Goal: Task Accomplishment & Management: Manage account settings

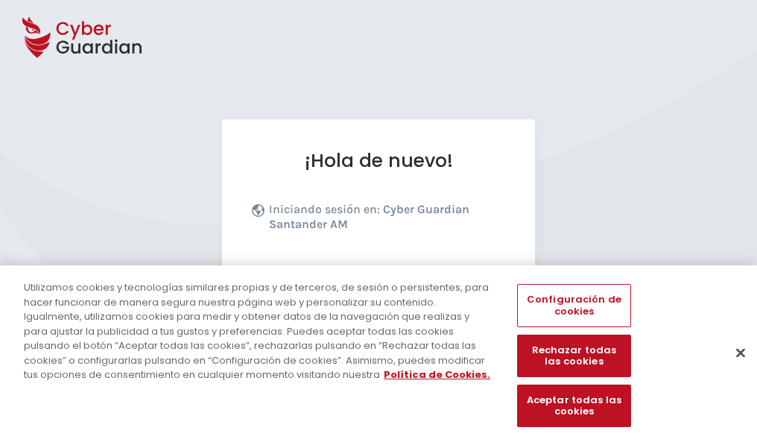
scroll to position [183, 0]
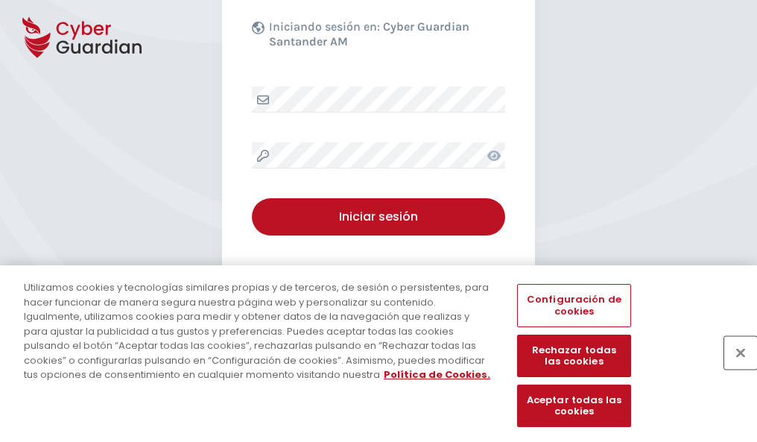
click at [733, 368] on button "Cerrar" at bounding box center [740, 352] width 33 height 33
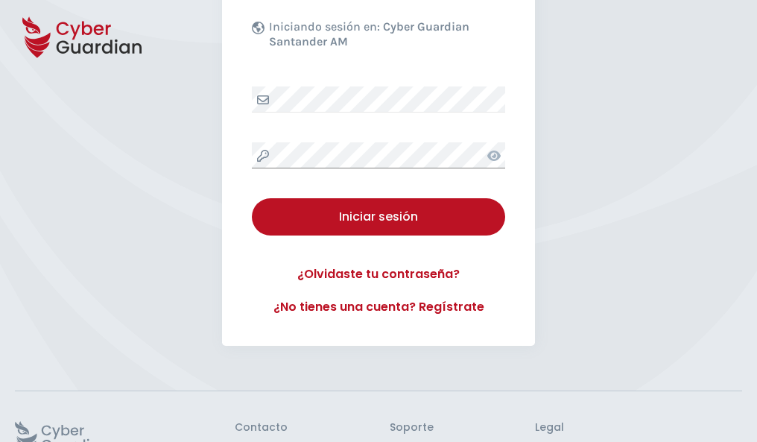
scroll to position [290, 0]
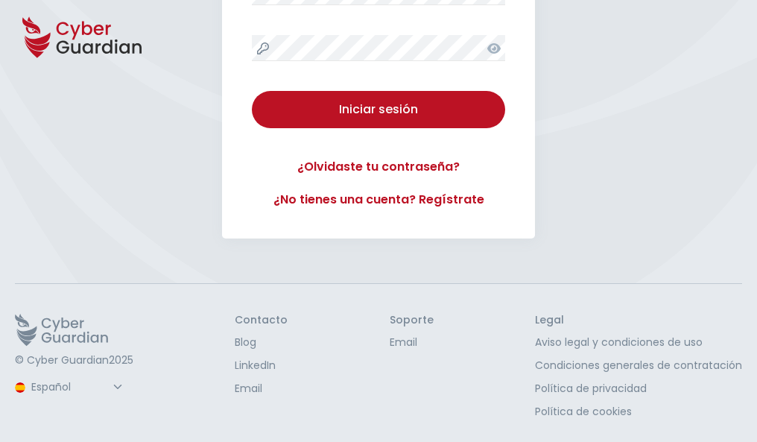
click at [252, 91] on button "Iniciar sesión" at bounding box center [378, 109] width 253 height 37
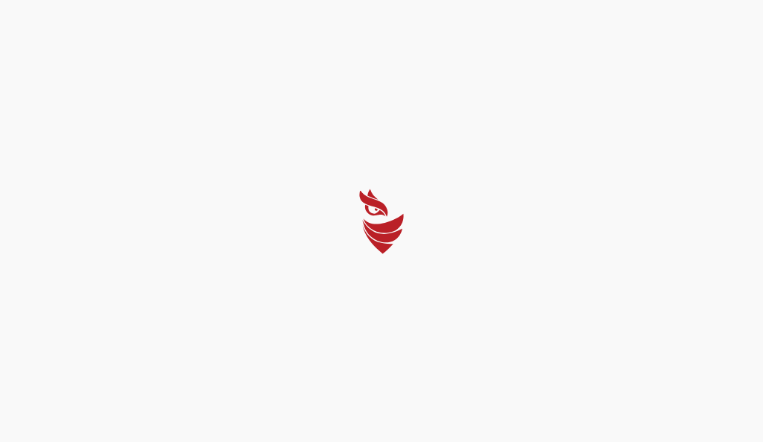
select select "Português (BR)"
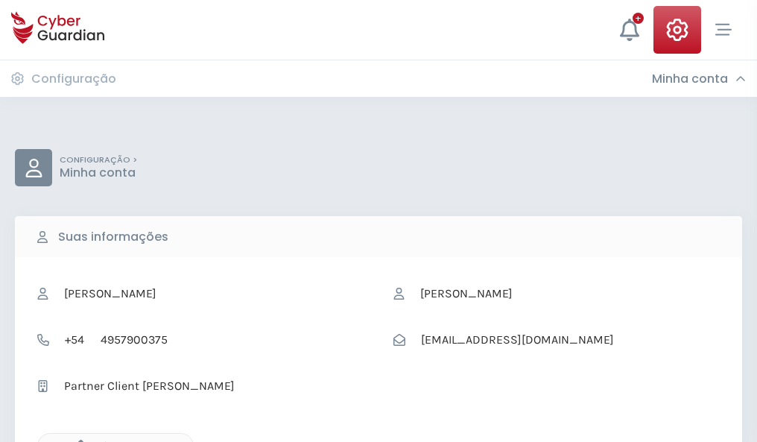
click at [77, 440] on icon "button" at bounding box center [77, 446] width 13 height 13
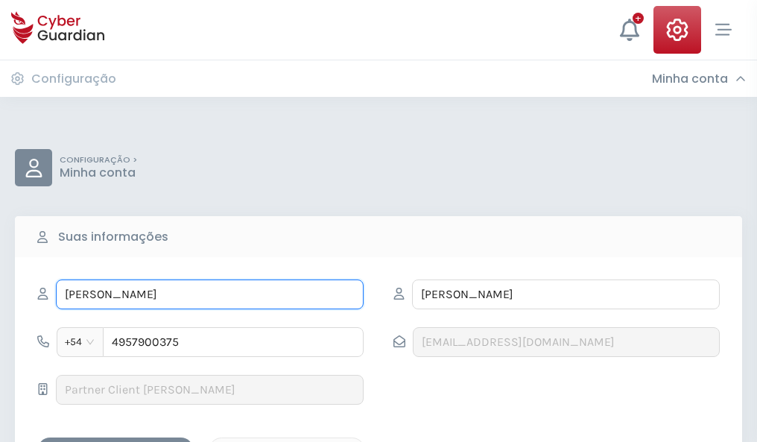
click at [209, 294] on input "LUISA" at bounding box center [210, 294] width 308 height 30
type input "L"
type input "Liliana"
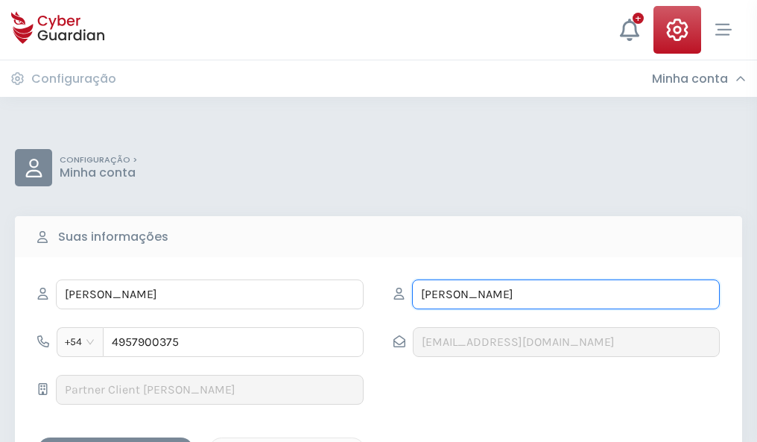
click at [565, 294] on input "BAUTISTA" at bounding box center [566, 294] width 308 height 30
type input "B"
type input "Alcántara"
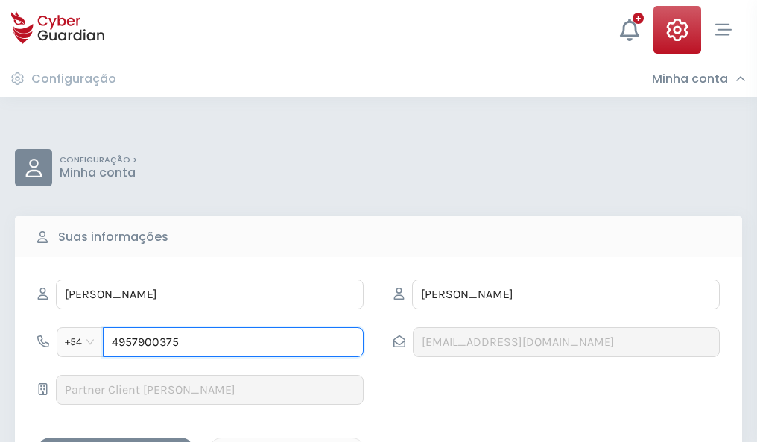
click at [233, 342] on input "4957900375" at bounding box center [233, 342] width 261 height 30
type input "4"
type input "4822994647"
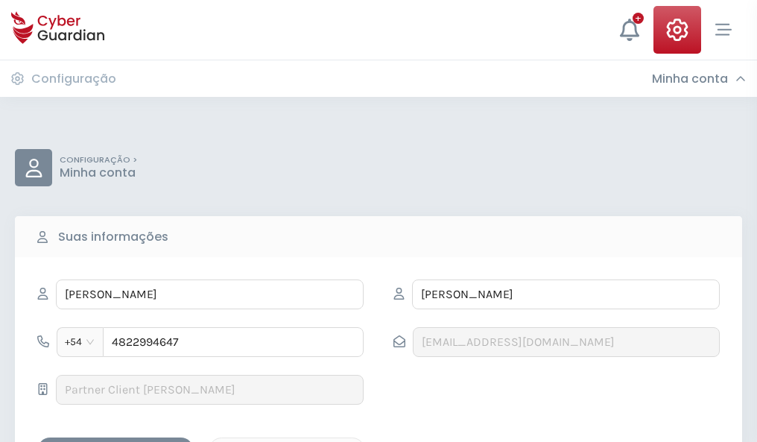
click at [115, 441] on div "Salvar alterações" at bounding box center [115, 450] width 134 height 19
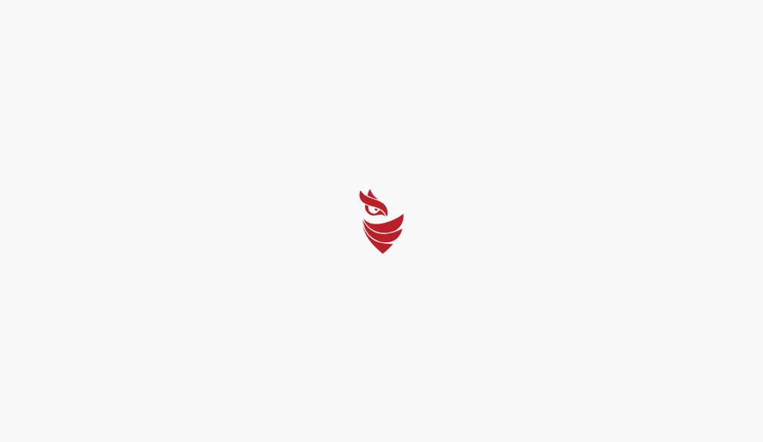
select select "Português (BR)"
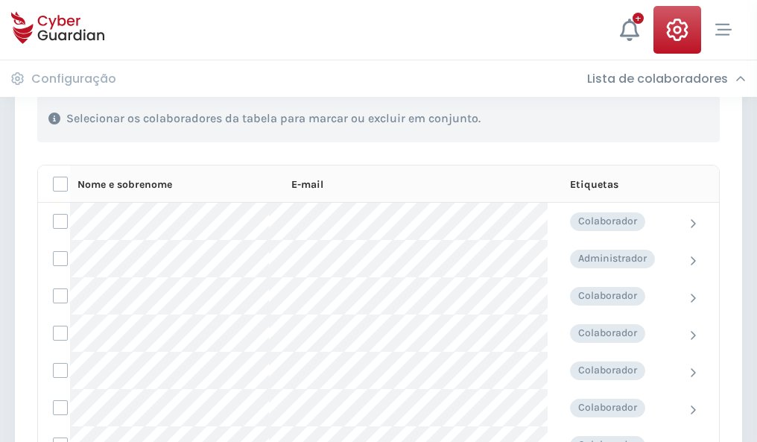
scroll to position [638, 0]
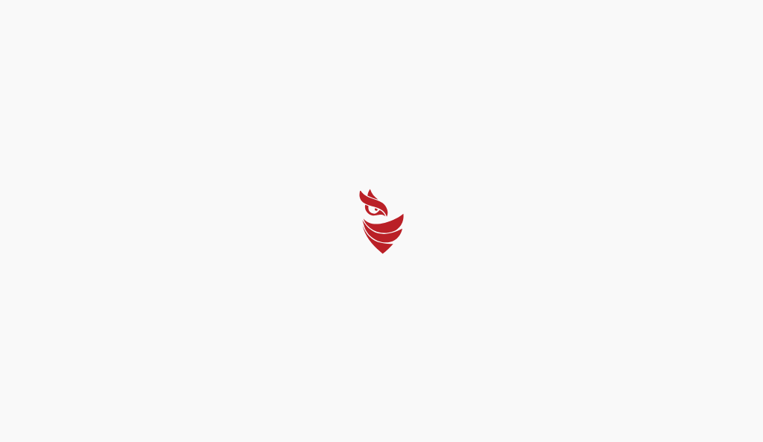
select select "Português (BR)"
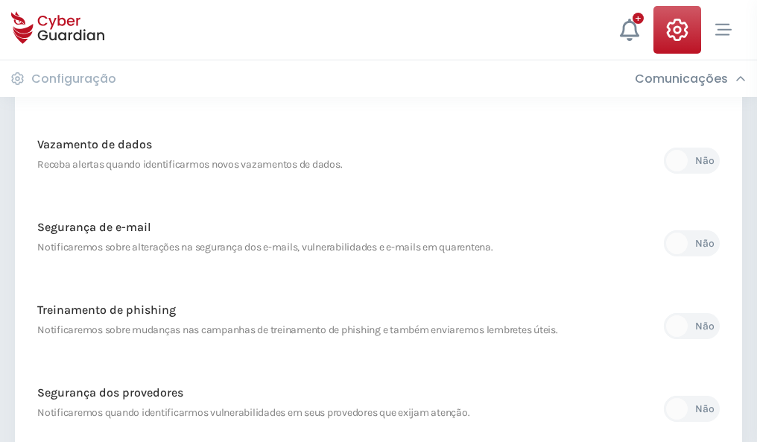
scroll to position [785, 0]
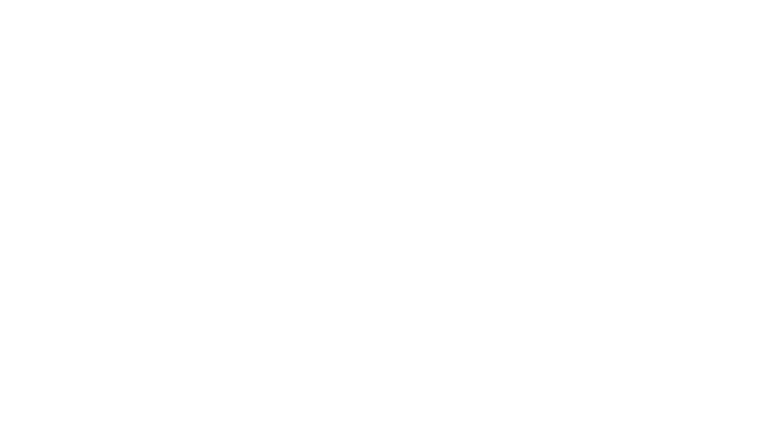
select select "Português (BR)"
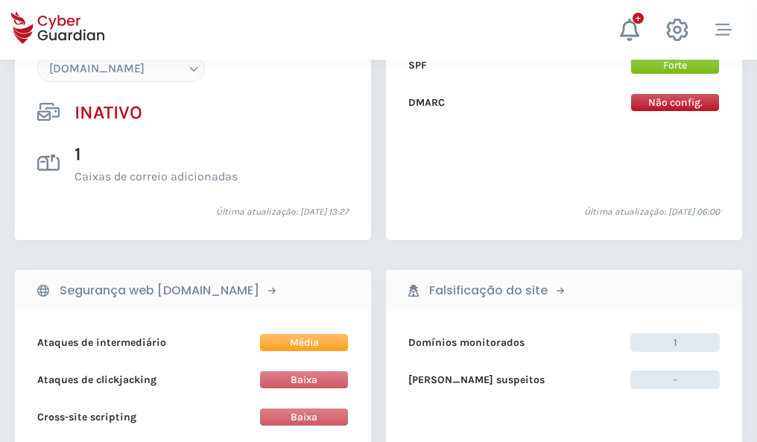
scroll to position [1402, 0]
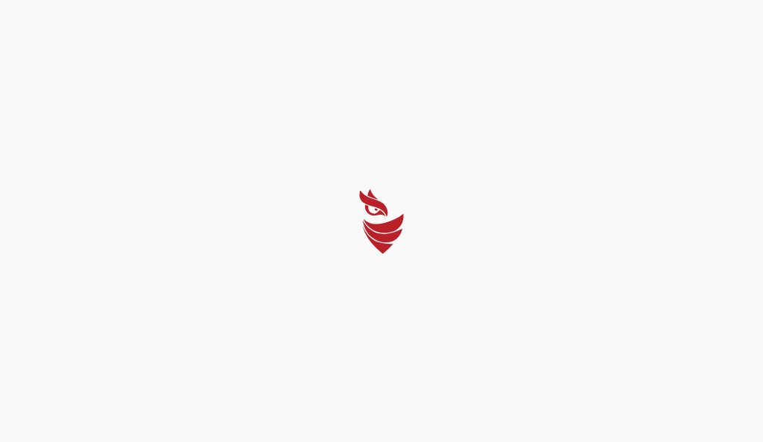
select select "Português (BR)"
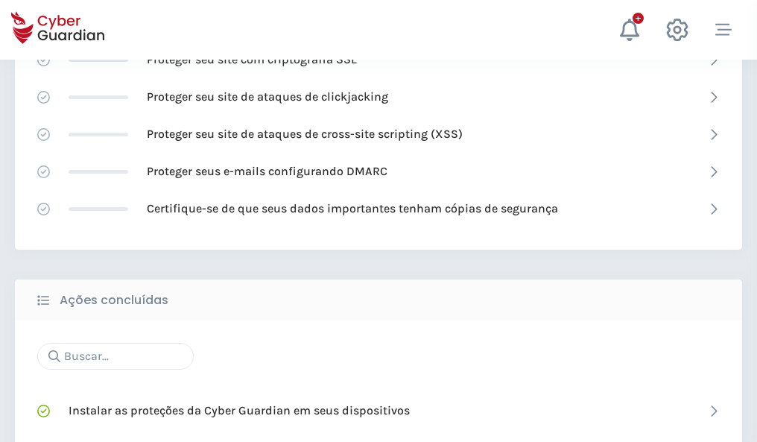
scroll to position [992, 0]
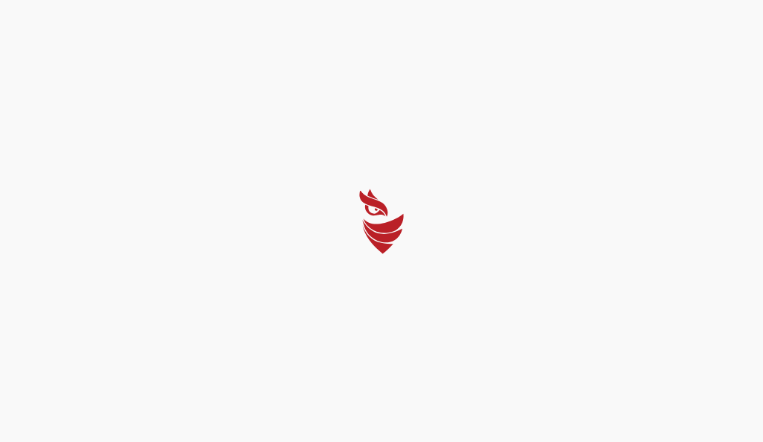
select select "Português (BR)"
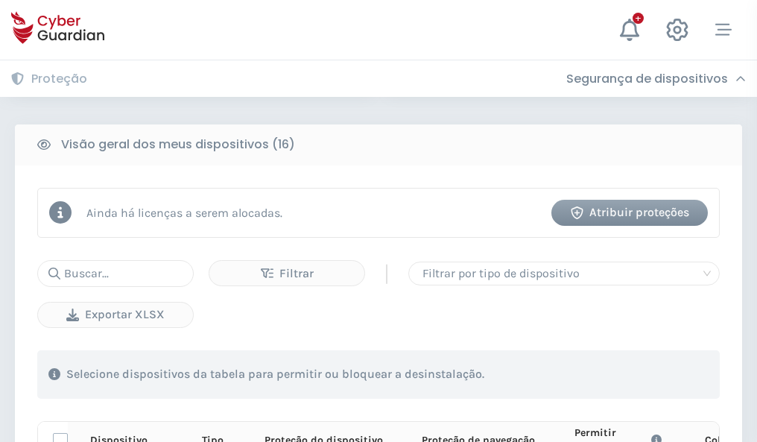
scroll to position [1316, 0]
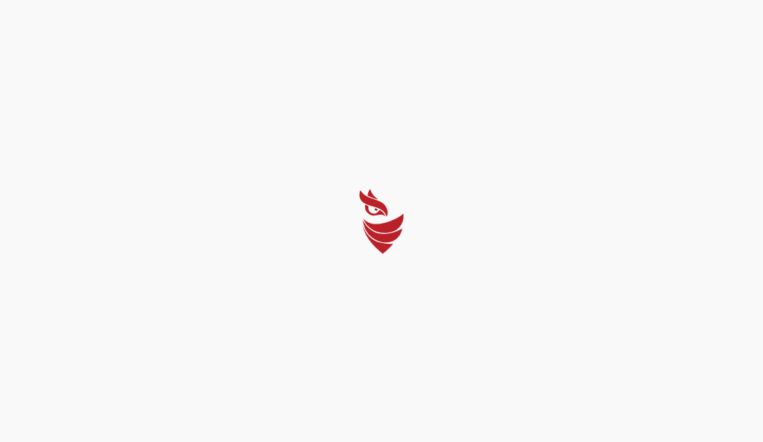
select select "Português (BR)"
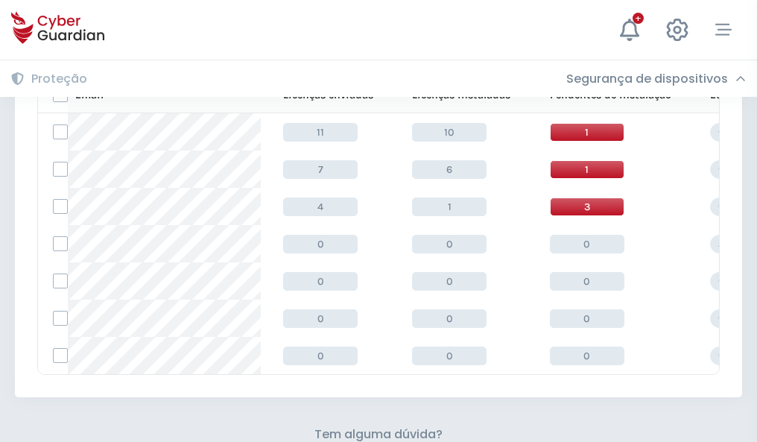
scroll to position [654, 0]
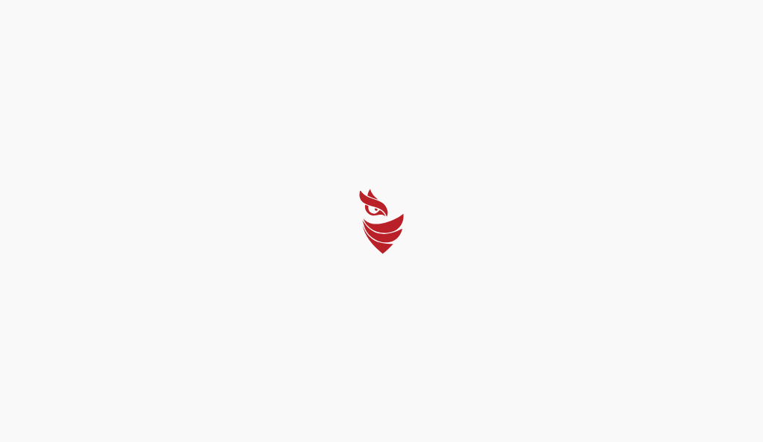
select select "Português (BR)"
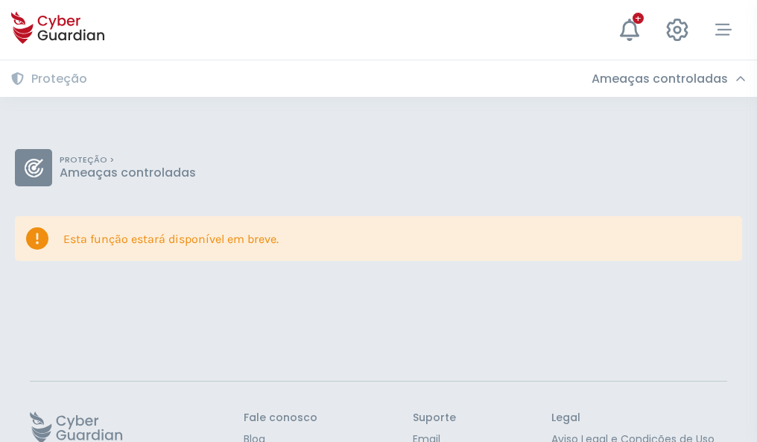
scroll to position [97, 0]
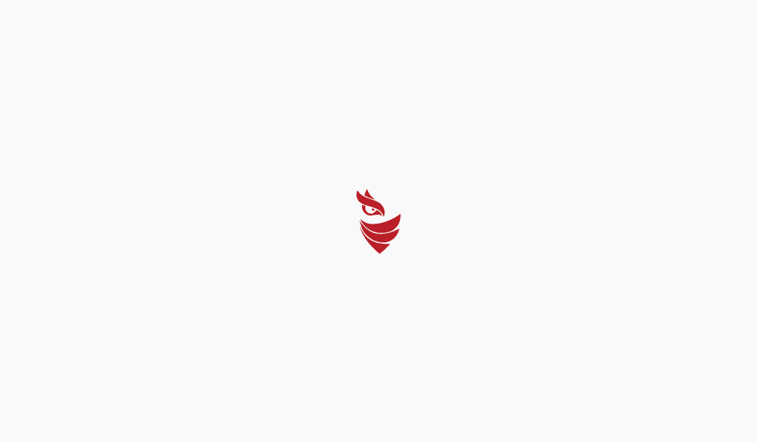
select select "Português (BR)"
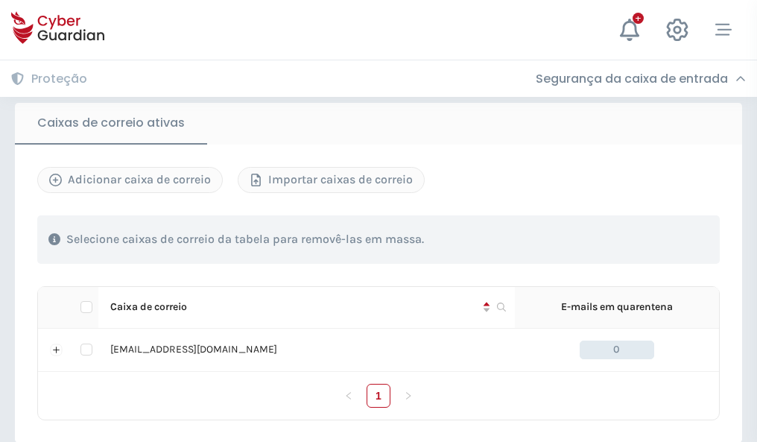
scroll to position [1229, 0]
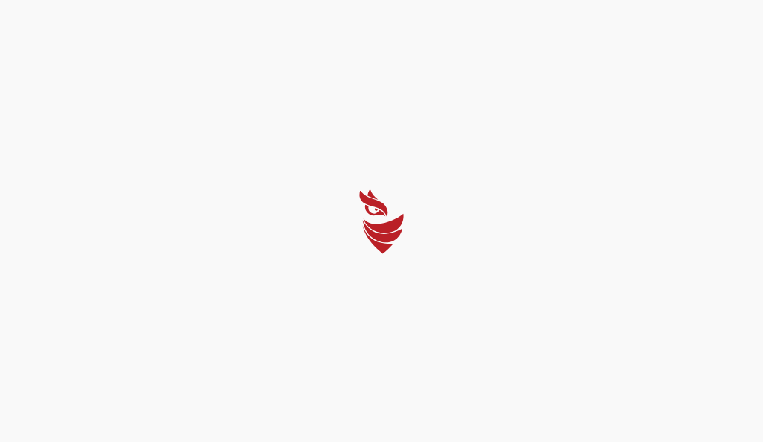
select select "Português (BR)"
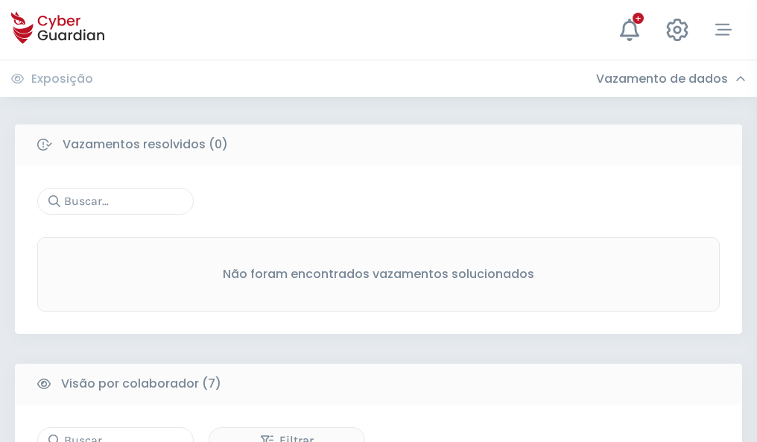
scroll to position [1232, 0]
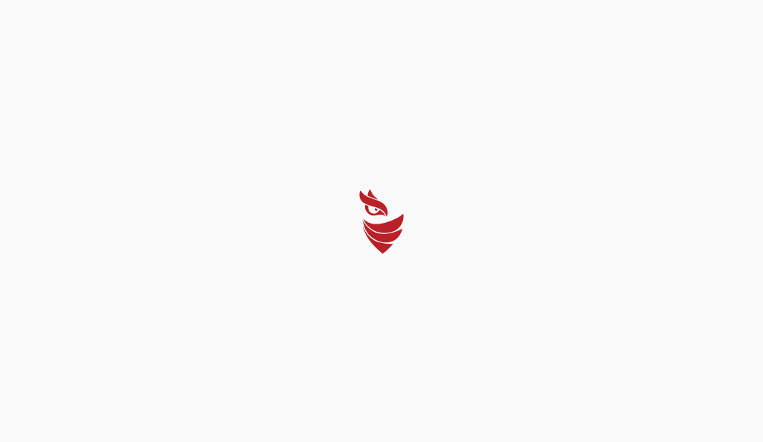
select select "Português (BR)"
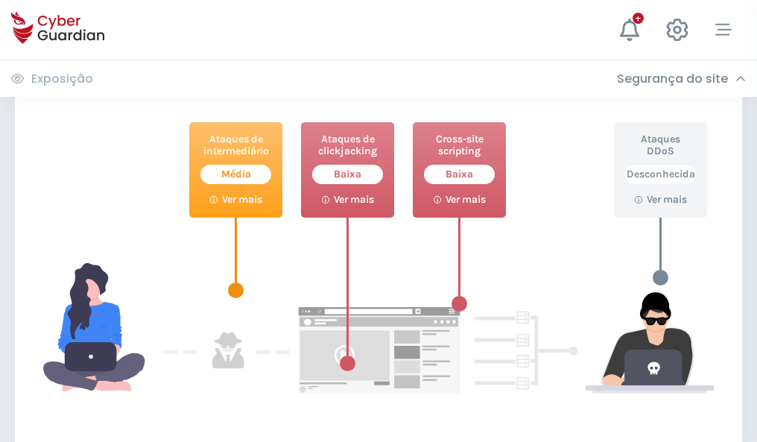
scroll to position [811, 0]
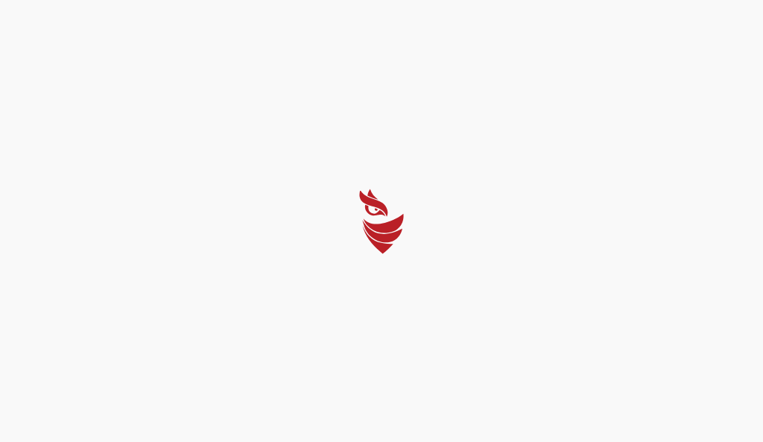
select select "Português (BR)"
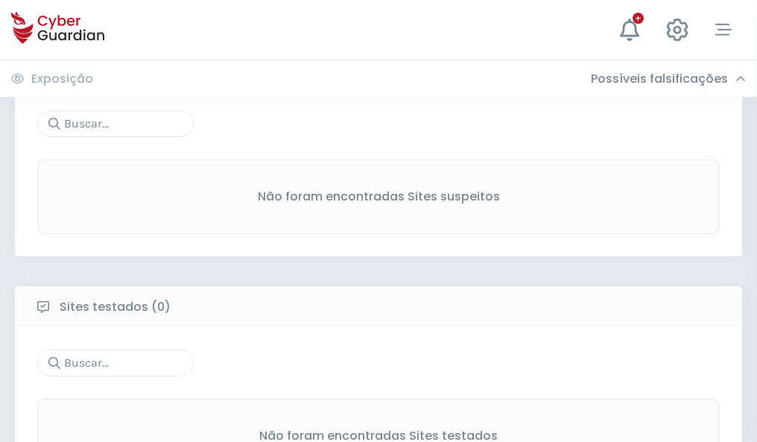
scroll to position [779, 0]
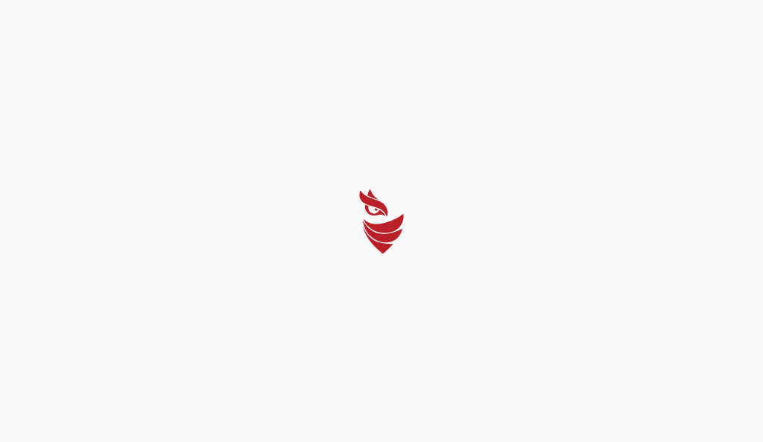
select select "Português (BR)"
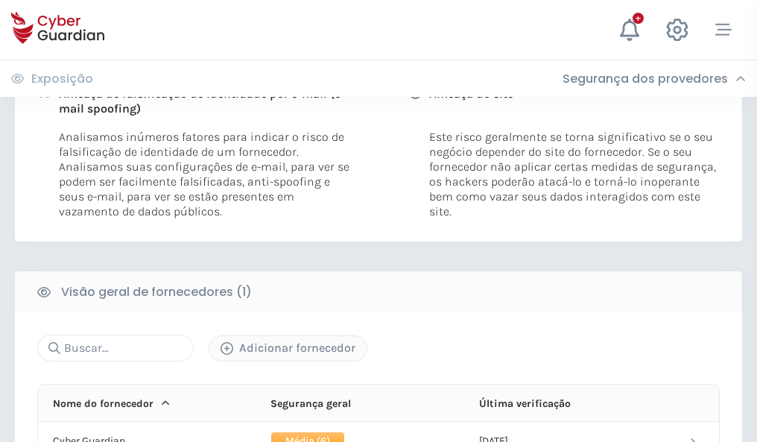
scroll to position [759, 0]
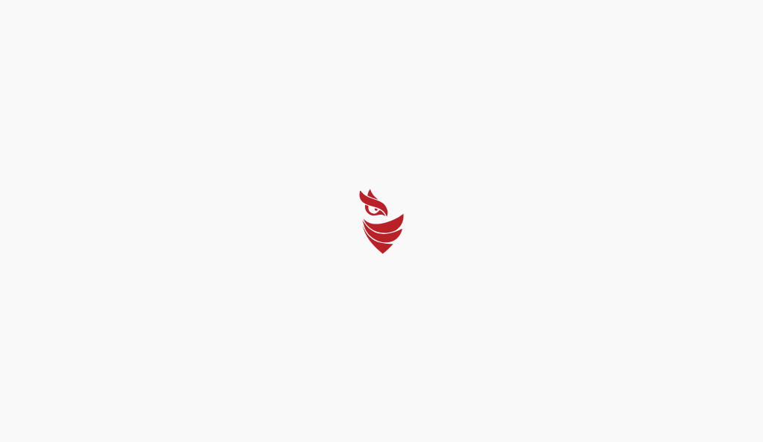
select select "Português (BR)"
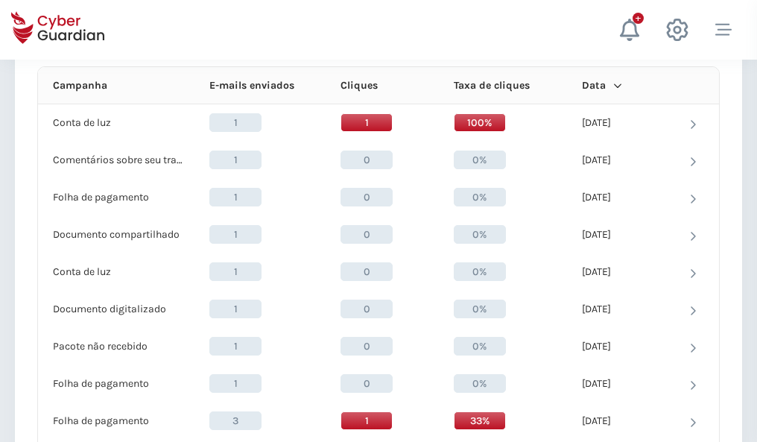
scroll to position [1336, 0]
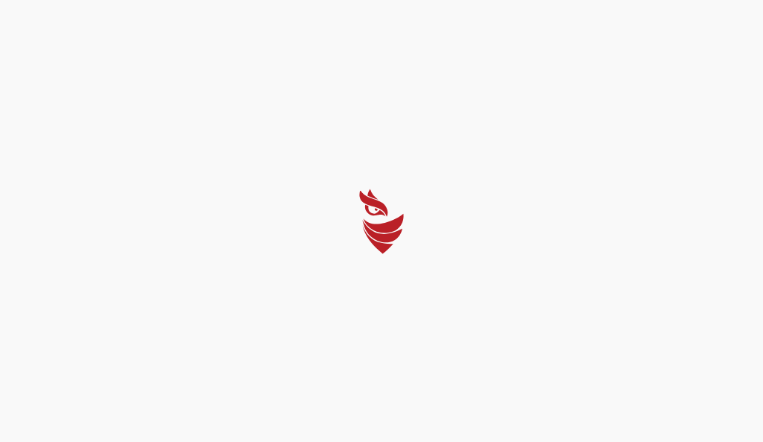
select select "Português (BR)"
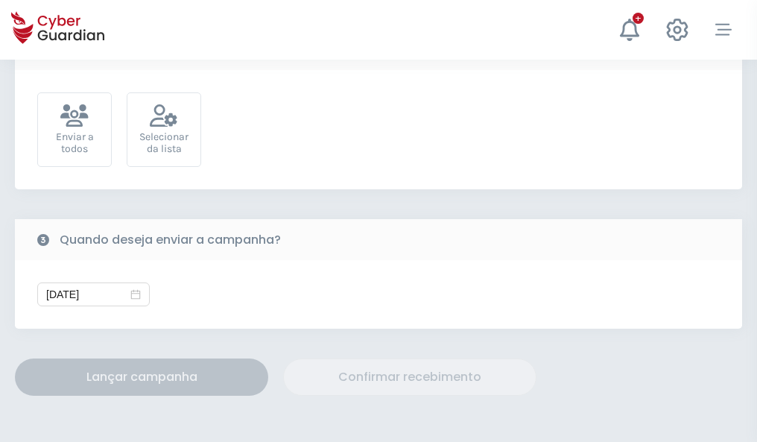
scroll to position [545, 0]
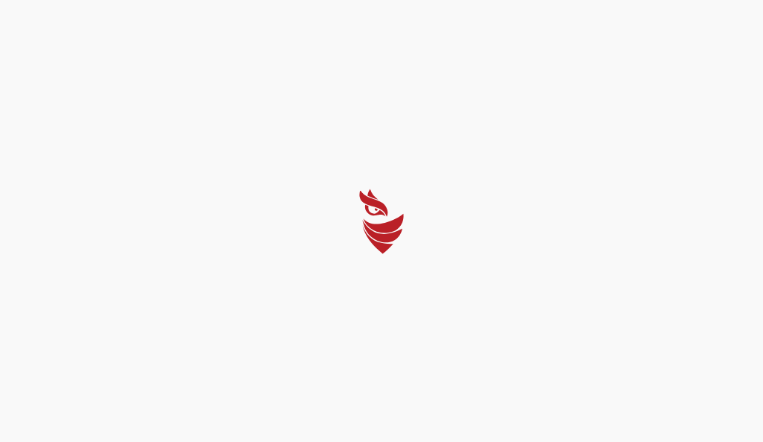
select select "Português (BR)"
